Goal: Information Seeking & Learning: Learn about a topic

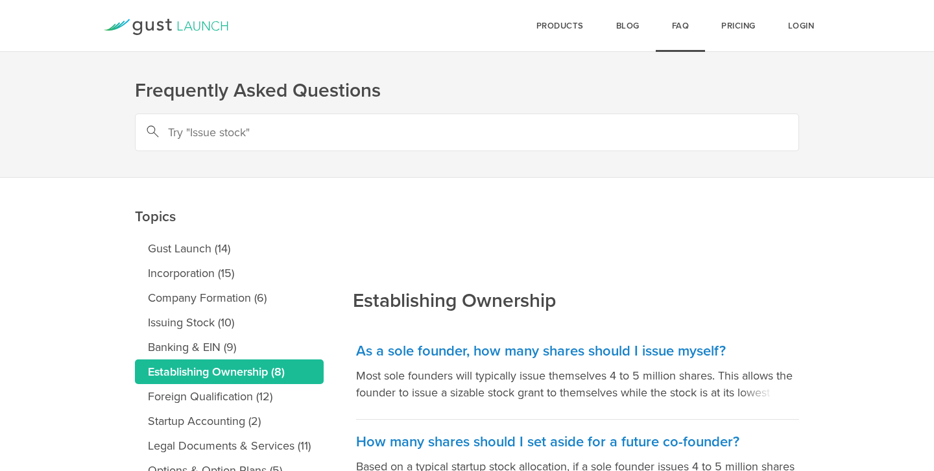
click at [171, 32] on icon at bounding box center [166, 27] width 125 height 16
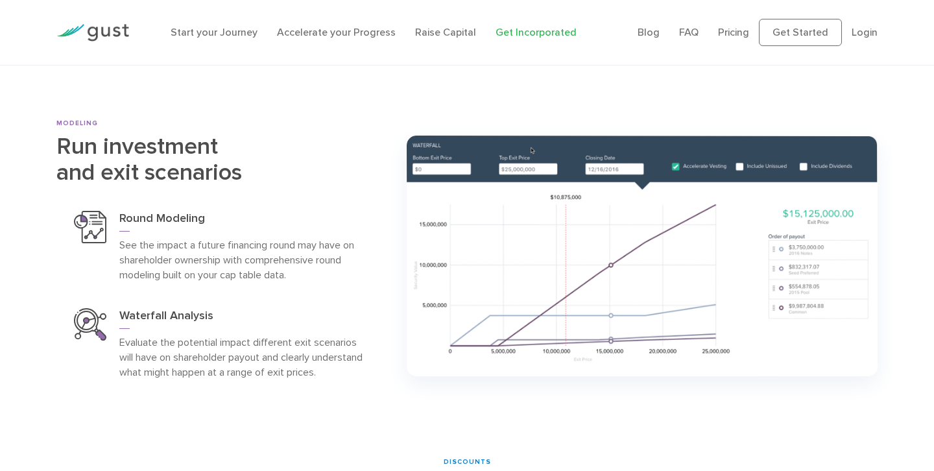
scroll to position [4588, 0]
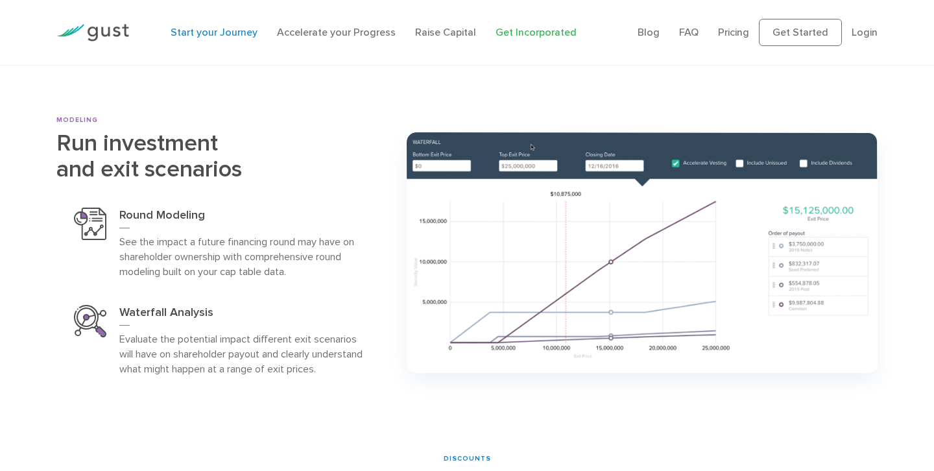
click at [206, 30] on link "Start your Journey" at bounding box center [214, 32] width 87 height 12
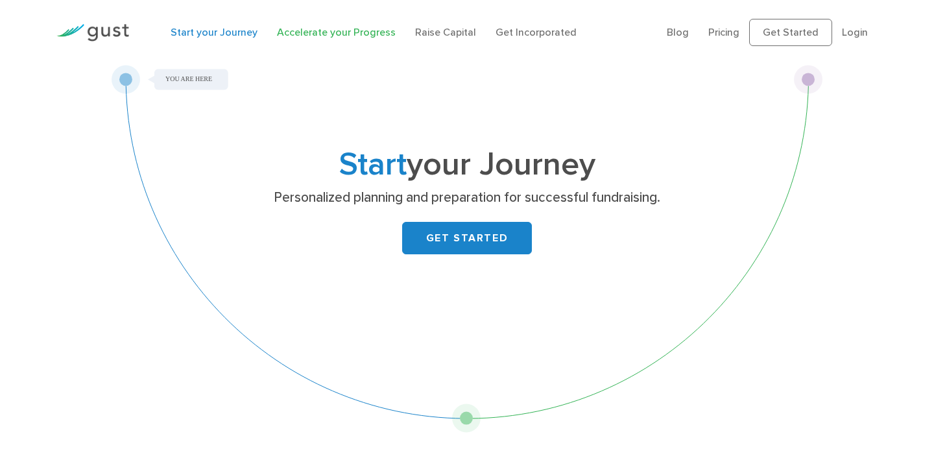
click at [346, 29] on link "Accelerate your Progress" at bounding box center [336, 32] width 119 height 12
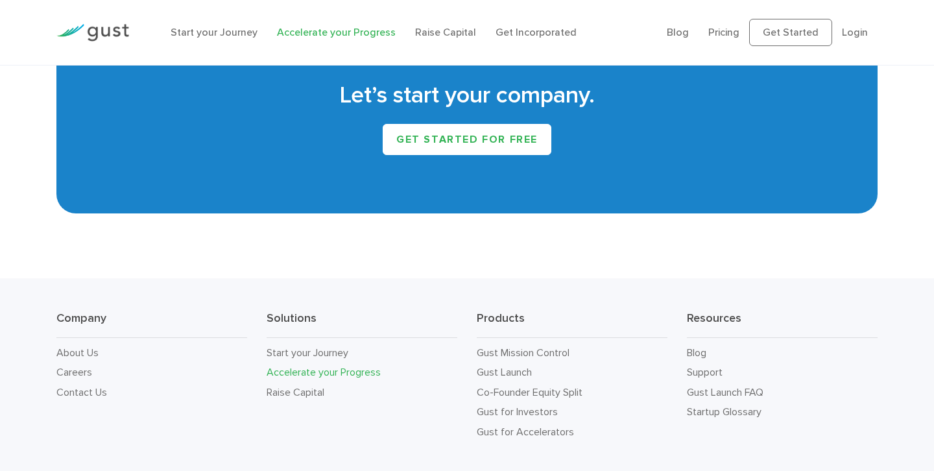
scroll to position [2311, 0]
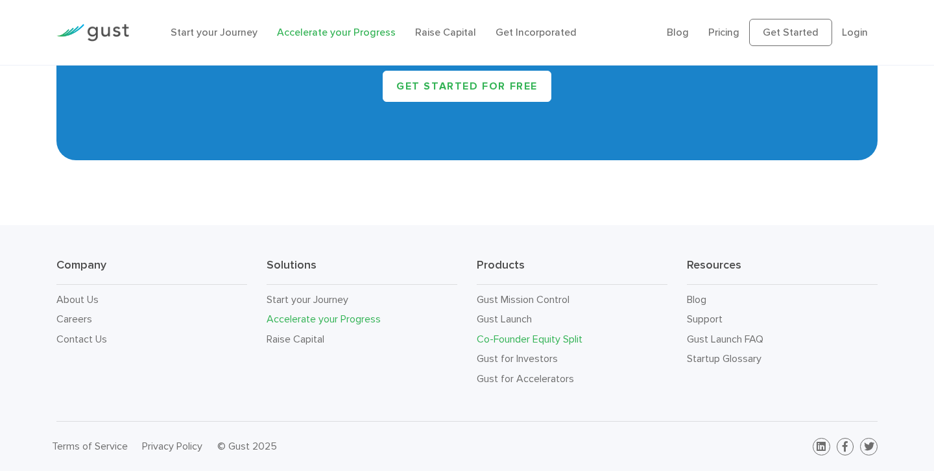
click at [571, 337] on link "Co-Founder Equity Split" at bounding box center [530, 339] width 106 height 12
